Goal: Check status: Check status

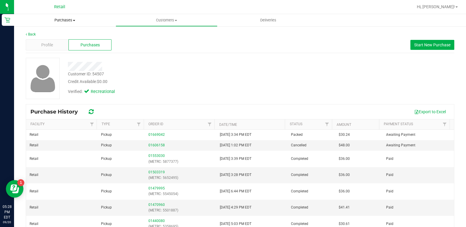
click at [72, 21] on span "Purchases" at bounding box center [65, 20] width 102 height 5
click at [65, 21] on span "Purchases" at bounding box center [65, 20] width 102 height 5
click at [60, 32] on retail "Purchases Summary of purchases Fulfillment All purchases Customers All customer…" at bounding box center [240, 140] width 452 height 253
click at [65, 18] on span "Purchases" at bounding box center [65, 20] width 102 height 5
click at [56, 36] on span "Summary of purchases" at bounding box center [44, 35] width 60 height 5
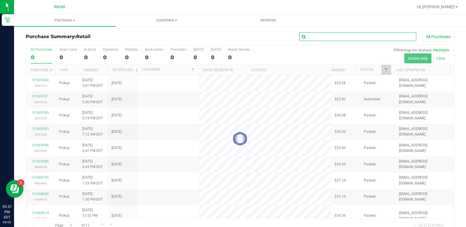
click at [321, 40] on input "text" at bounding box center [357, 36] width 117 height 9
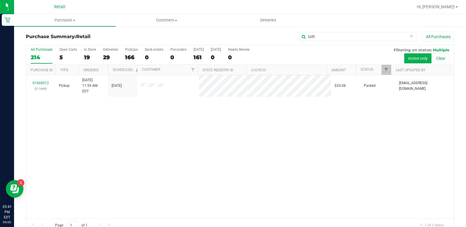
click at [323, 30] on div "Purchase Summary: Retail LUO All Purchases All Purchases 214 Open Carts 5 In St…" at bounding box center [240, 132] width 452 height 212
click at [324, 31] on div "Purchase Summary: Retail LUO All Purchases All Purchases 214 Open Carts 5 In St…" at bounding box center [240, 132] width 452 height 212
click at [324, 35] on input "LUO" at bounding box center [357, 36] width 117 height 9
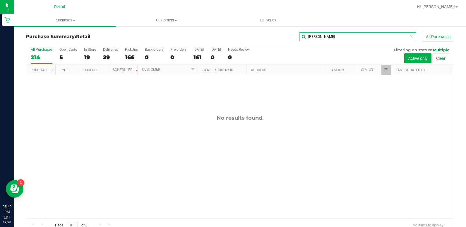
click at [338, 35] on input "[PERSON_NAME]" at bounding box center [357, 36] width 117 height 9
type input "[PERSON_NAME]"
click at [167, 20] on span "Customers" at bounding box center [166, 20] width 101 height 5
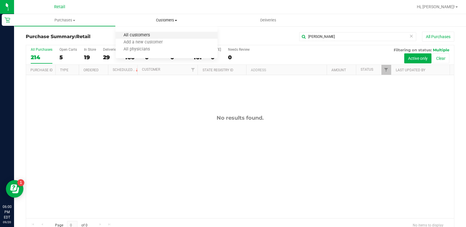
click at [150, 35] on span "All customers" at bounding box center [137, 35] width 42 height 5
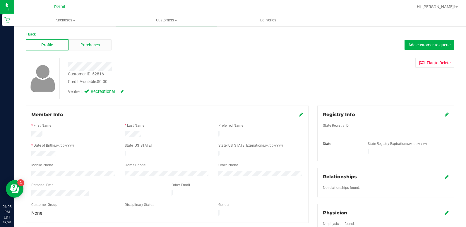
click at [85, 40] on div "Purchases" at bounding box center [90, 44] width 43 height 11
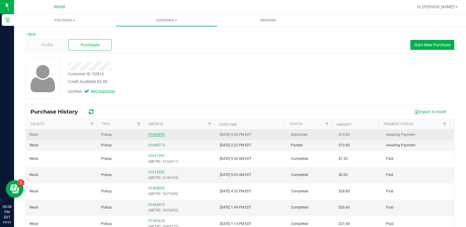
click at [157, 136] on link "01669252" at bounding box center [157, 134] width 16 height 4
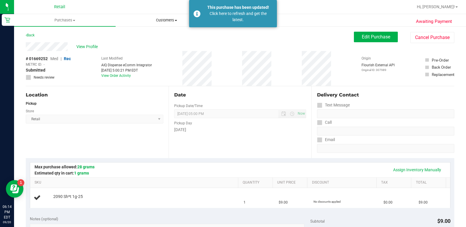
click at [165, 20] on span "Customers" at bounding box center [166, 20] width 101 height 5
click at [161, 34] on li "All customers" at bounding box center [167, 35] width 102 height 7
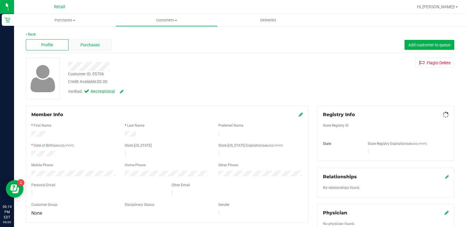
click at [77, 45] on div "Purchases" at bounding box center [90, 44] width 43 height 11
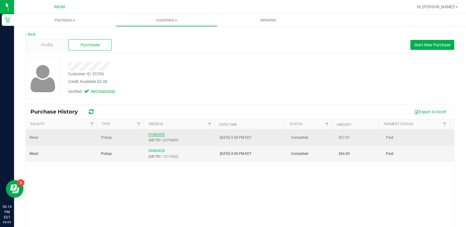
click at [156, 135] on link "01669329" at bounding box center [157, 134] width 16 height 4
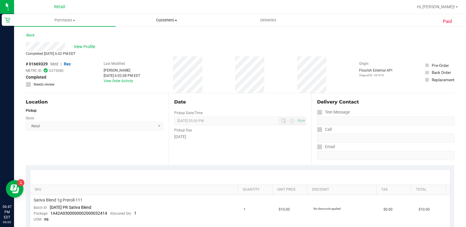
click at [160, 22] on span "Customers" at bounding box center [166, 20] width 101 height 5
click at [151, 35] on span "All customers" at bounding box center [137, 35] width 42 height 5
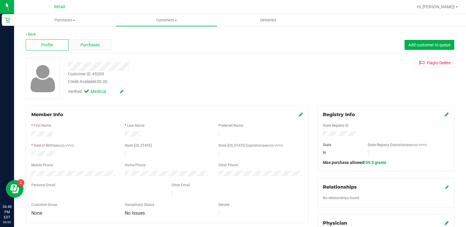
click at [81, 43] on span "Purchases" at bounding box center [90, 45] width 19 height 6
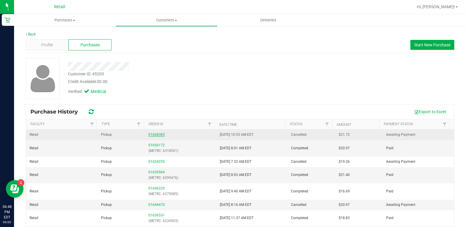
click at [149, 135] on link "01668383" at bounding box center [157, 134] width 16 height 4
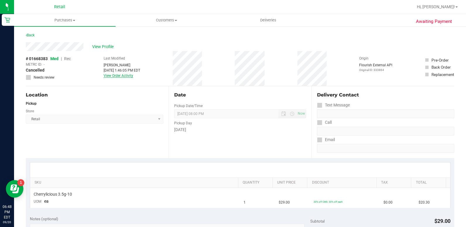
click at [123, 76] on link "View Order Activity" at bounding box center [119, 76] width 30 height 4
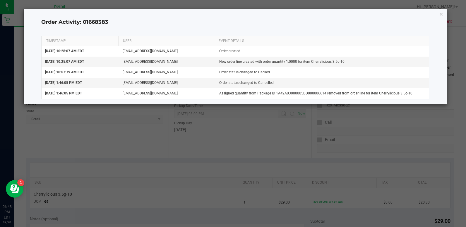
click at [442, 16] on icon "button" at bounding box center [442, 14] width 4 height 7
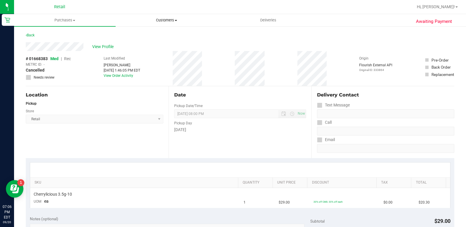
click at [165, 19] on span "Customers" at bounding box center [166, 20] width 101 height 5
click at [149, 34] on span "All customers" at bounding box center [137, 35] width 42 height 5
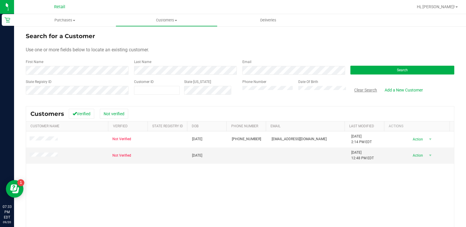
drag, startPoint x: 363, startPoint y: 91, endPoint x: 352, endPoint y: 91, distance: 11.1
click at [363, 91] on button "Clear Search" at bounding box center [366, 90] width 30 height 10
drag, startPoint x: 369, startPoint y: 89, endPoint x: 346, endPoint y: 88, distance: 22.9
click at [369, 89] on button "Clear Search" at bounding box center [366, 90] width 30 height 10
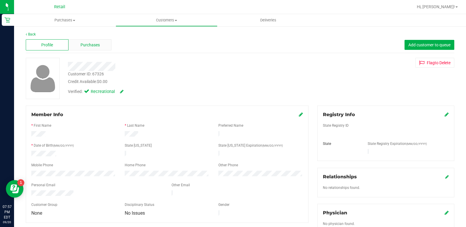
click at [90, 42] on span "Purchases" at bounding box center [90, 45] width 19 height 6
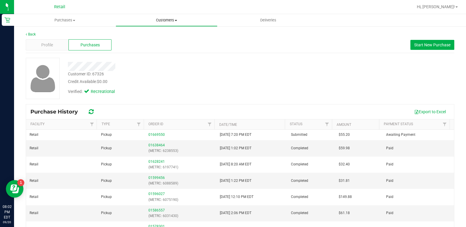
drag, startPoint x: 173, startPoint y: 20, endPoint x: 163, endPoint y: 23, distance: 10.6
click at [173, 20] on span "Customers" at bounding box center [166, 20] width 101 height 5
click at [138, 35] on span "All customers" at bounding box center [137, 35] width 42 height 5
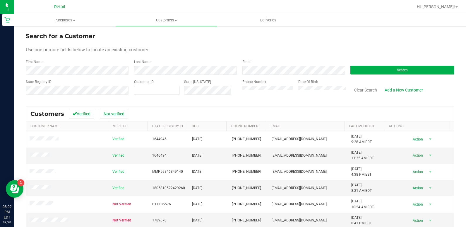
click at [83, 65] on div "First Name" at bounding box center [78, 67] width 104 height 16
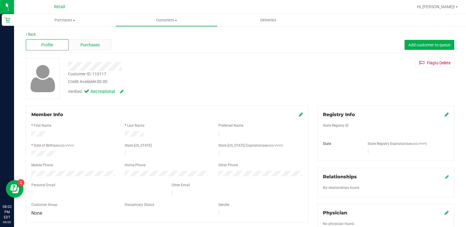
click at [86, 47] on span "Purchases" at bounding box center [90, 45] width 19 height 6
click at [71, 18] on span "Purchases" at bounding box center [65, 20] width 102 height 5
click at [62, 35] on span "Summary of purchases" at bounding box center [44, 35] width 60 height 5
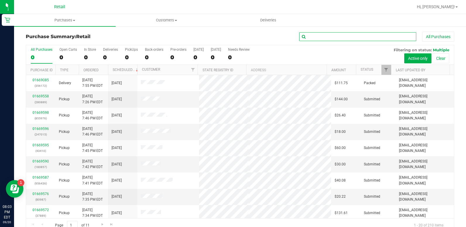
click at [367, 35] on input "text" at bounding box center [357, 36] width 117 height 9
type input "691170"
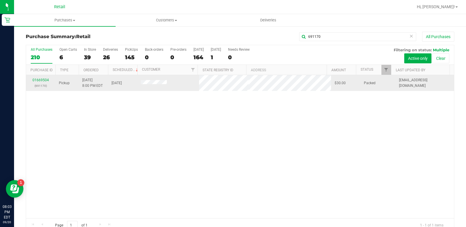
click at [157, 85] on span at bounding box center [154, 83] width 26 height 6
click at [159, 85] on span at bounding box center [154, 83] width 26 height 6
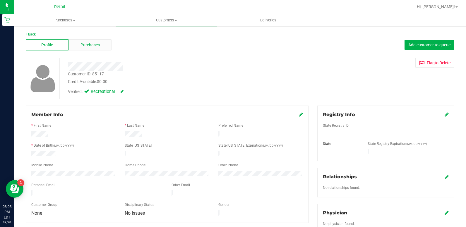
click at [82, 44] on span "Purchases" at bounding box center [90, 45] width 19 height 6
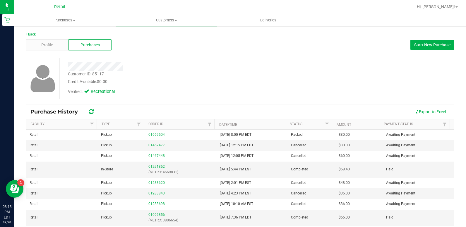
drag, startPoint x: 231, startPoint y: 4, endPoint x: 306, endPoint y: 60, distance: 93.2
click at [306, 60] on div "Customer ID: 85117 Credit Available: $0.00 Verified: Recreational" at bounding box center [240, 78] width 438 height 41
click at [160, 21] on span "Customers" at bounding box center [166, 20] width 101 height 5
click at [156, 35] on span "All customers" at bounding box center [137, 35] width 42 height 5
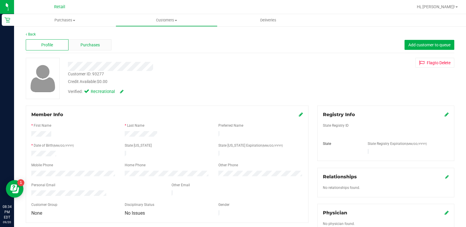
click at [92, 46] on span "Purchases" at bounding box center [90, 45] width 19 height 6
click at [94, 45] on span "Purchases" at bounding box center [90, 45] width 19 height 6
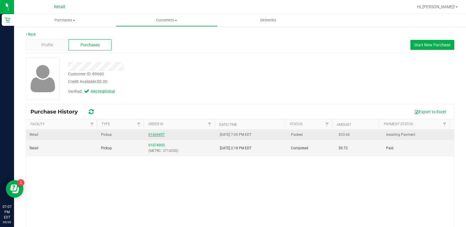
click at [151, 134] on link "01669457" at bounding box center [157, 134] width 16 height 4
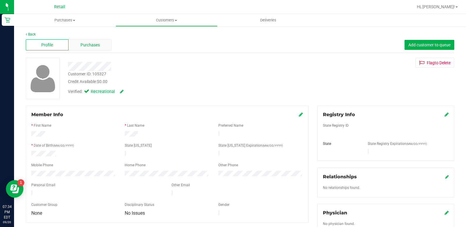
click at [92, 43] on span "Purchases" at bounding box center [90, 45] width 19 height 6
click at [93, 44] on span "Purchases" at bounding box center [90, 45] width 19 height 6
